Goal: Navigation & Orientation: Find specific page/section

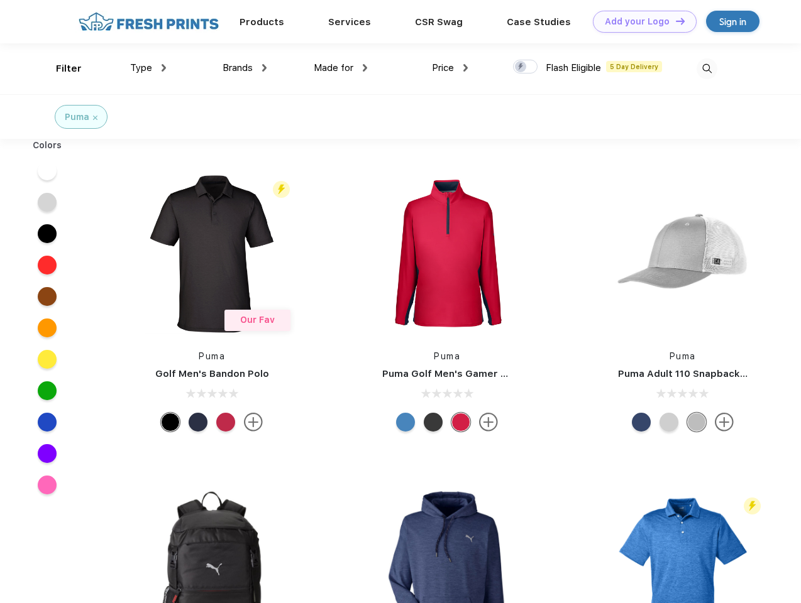
click at [640, 21] on link "Add your Logo Design Tool" at bounding box center [645, 22] width 104 height 22
click at [0, 0] on div "Design Tool" at bounding box center [0, 0] width 0 height 0
click at [674, 21] on link "Add your Logo Design Tool" at bounding box center [645, 22] width 104 height 22
click at [60, 69] on div "Filter" at bounding box center [69, 69] width 26 height 14
click at [148, 68] on span "Type" at bounding box center [141, 67] width 22 height 11
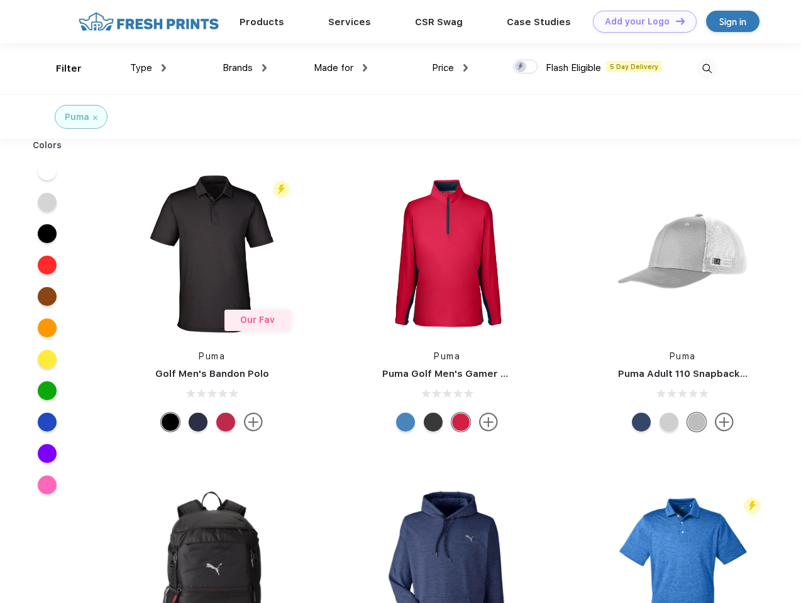
click at [244, 68] on span "Brands" at bounding box center [237, 67] width 30 height 11
click at [341, 68] on span "Made for" at bounding box center [334, 67] width 40 height 11
click at [450, 68] on span "Price" at bounding box center [443, 67] width 22 height 11
click at [525, 67] on div at bounding box center [525, 67] width 25 height 14
click at [521, 67] on input "checkbox" at bounding box center [517, 63] width 8 height 8
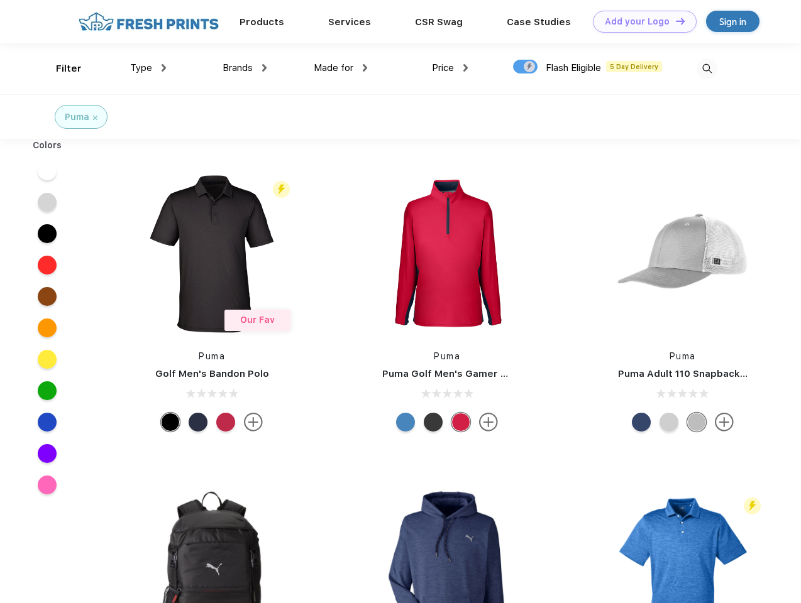
click at [706, 69] on img at bounding box center [706, 68] width 21 height 21
